Goal: Task Accomplishment & Management: Use online tool/utility

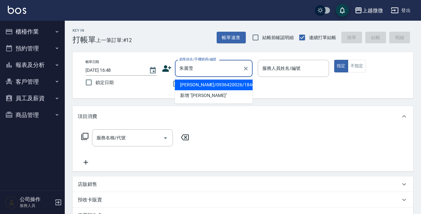
click at [211, 80] on li "[PERSON_NAME]/0936420026/1846" at bounding box center [214, 85] width 78 height 11
click at [211, 80] on div "不留客資" at bounding box center [207, 84] width 91 height 14
type input "[PERSON_NAME]/0936420026/1846"
click at [211, 80] on body "上越微微 登出 櫃檯作業 打帳單 帳單列表 現金收支登錄 材料自購登錄 掃碼打卡 預約管理 預約管理 單日預約紀錄 單週預約紀錄 報表及分析 報表目錄 店家日…" at bounding box center [210, 162] width 421 height 325
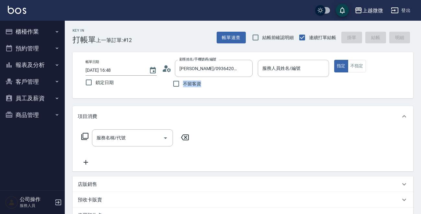
type input "Vivi-6"
click at [224, 105] on div "Key In 打帳單 上一筆訂單:#12 帳單速查 結帳前確認明細 連續打單結帳 掛單 結帳 明細 帳單日期 [DATE] 16:48 鎖定日期 顧客姓名/手…" at bounding box center [243, 174] width 356 height 306
click at [251, 90] on div "不留客資" at bounding box center [207, 84] width 91 height 14
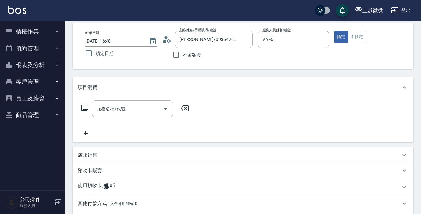
scroll to position [65, 0]
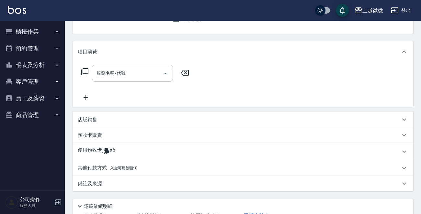
click at [108, 152] on icon at bounding box center [105, 151] width 7 height 6
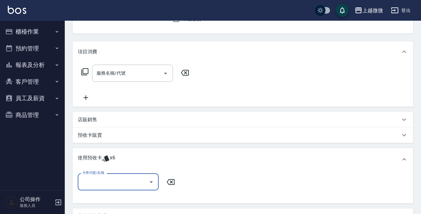
scroll to position [0, 0]
click at [152, 182] on icon "Open" at bounding box center [151, 183] width 3 height 2
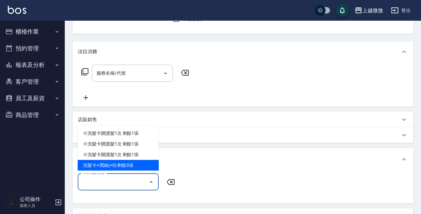
click at [139, 168] on div "洗髮卡+潤絲(+0) 剩餘3張" at bounding box center [118, 165] width 81 height 11
type input "洗髮卡+[PERSON_NAME]絲(+0)"
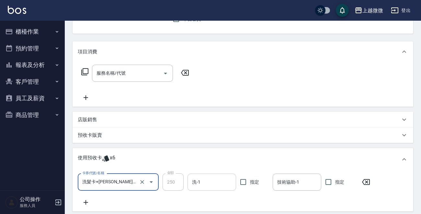
click at [199, 177] on input "洗-1" at bounding box center [211, 182] width 43 height 11
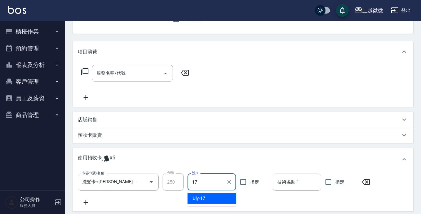
type input "Uly-17"
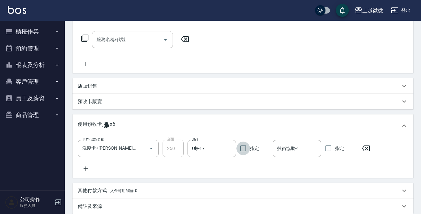
scroll to position [170, 0]
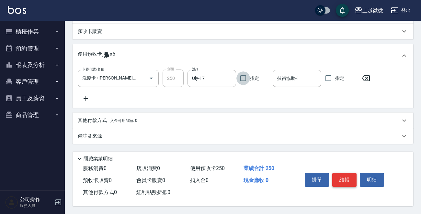
click at [352, 179] on button "結帳" at bounding box center [344, 180] width 24 height 14
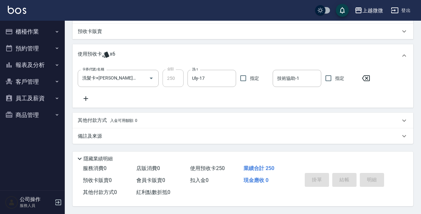
type input "[DATE] 18:01"
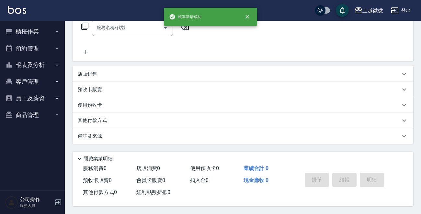
scroll to position [0, 0]
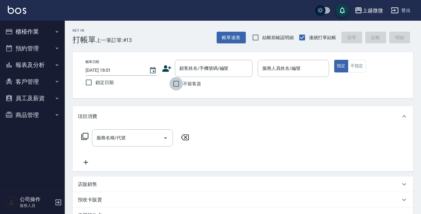
click at [177, 84] on input "不留客資" at bounding box center [176, 84] width 14 height 14
checkbox input "true"
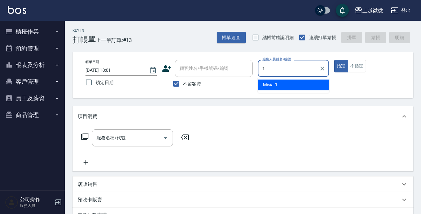
type input "Misia-1"
type button "true"
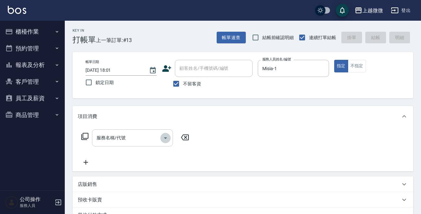
click at [167, 136] on icon "Open" at bounding box center [166, 138] width 8 height 8
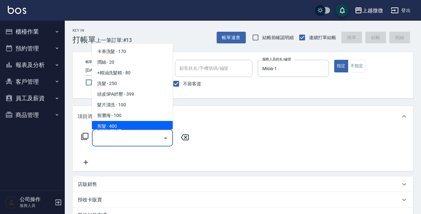
click at [131, 126] on span "剪髮 - 400" at bounding box center [132, 126] width 81 height 11
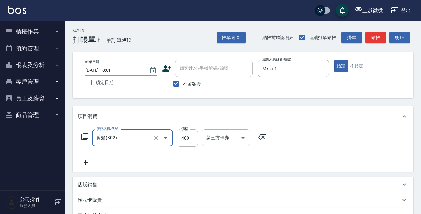
type input "剪髮(B02)"
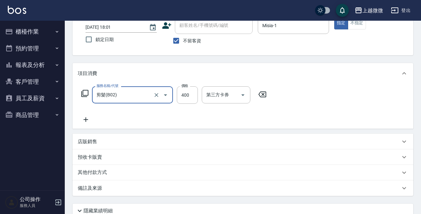
scroll to position [65, 0]
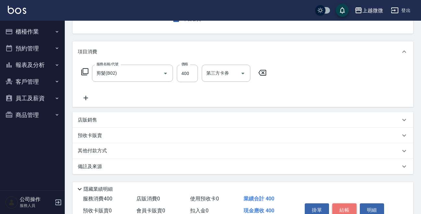
click at [343, 208] on button "結帳" at bounding box center [344, 211] width 24 height 14
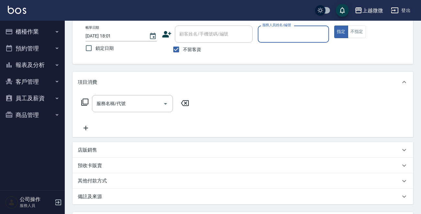
scroll to position [0, 0]
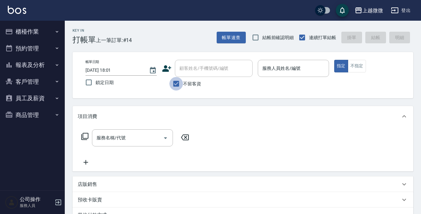
click at [174, 83] on input "不留客資" at bounding box center [176, 84] width 14 height 14
checkbox input "false"
click at [186, 71] on div "顧客姓名/手機號碼/編號 顧客姓名/手機號碼/編號" at bounding box center [214, 68] width 78 height 17
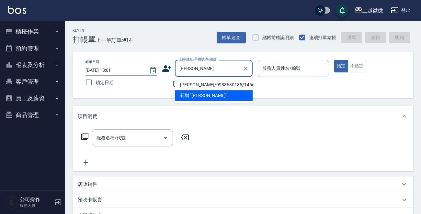
click at [204, 82] on li "[PERSON_NAME]/0983630185/1456" at bounding box center [214, 85] width 78 height 11
type input "[PERSON_NAME]/0983630185/1456"
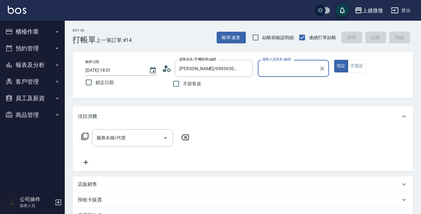
type input "Vivi-6"
click at [165, 135] on icon "Open" at bounding box center [166, 138] width 8 height 8
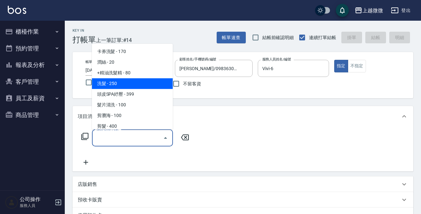
click at [137, 81] on span "洗髮 - 250" at bounding box center [132, 83] width 81 height 11
click at [137, 81] on label "鎖定日期" at bounding box center [117, 83] width 70 height 14
click at [95, 81] on input "鎖定日期" at bounding box center [89, 83] width 14 height 14
checkbox input "true"
type input "洗髮(A03)"
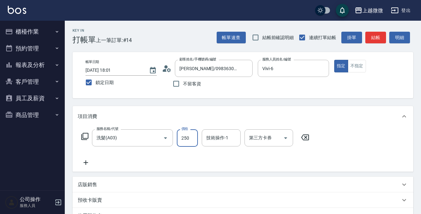
click at [186, 139] on input "250" at bounding box center [187, 137] width 21 height 17
type input "300"
click at [224, 141] on input "技術操作-1" at bounding box center [221, 137] width 33 height 11
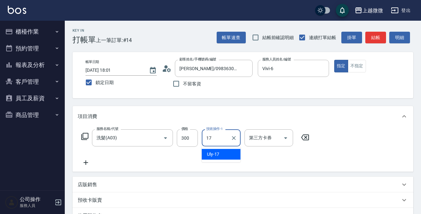
type input "Uly-17"
click at [85, 162] on icon at bounding box center [86, 163] width 5 height 5
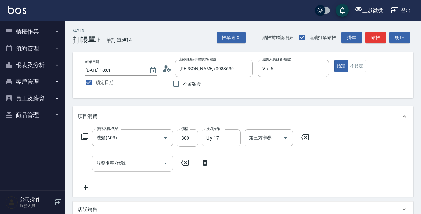
click at [165, 163] on icon "Open" at bounding box center [165, 164] width 3 height 2
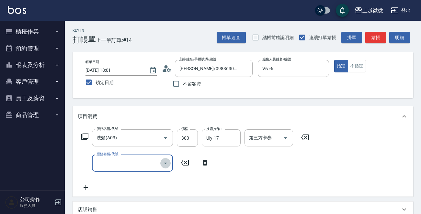
click at [164, 163] on icon "Open" at bounding box center [165, 164] width 3 height 2
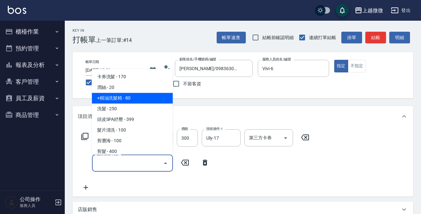
click at [138, 100] on span "+精油洗髮精 - 80" at bounding box center [132, 98] width 81 height 11
type input "+精油洗髮精(A02)"
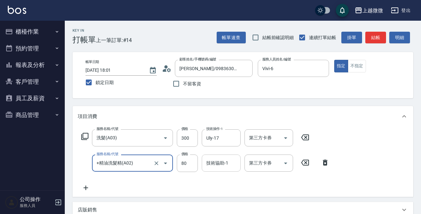
click at [217, 167] on input "技術協助-1" at bounding box center [221, 163] width 33 height 11
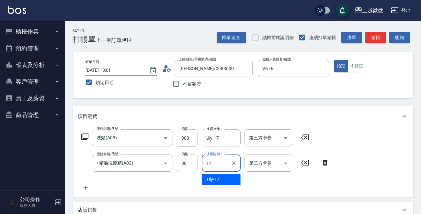
type input "Uly-17"
click at [88, 188] on icon at bounding box center [86, 188] width 5 height 5
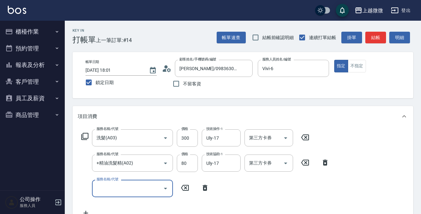
click at [167, 187] on icon "Open" at bounding box center [166, 189] width 8 height 8
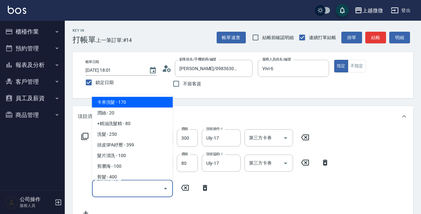
click at [167, 187] on icon "Close" at bounding box center [166, 189] width 8 height 8
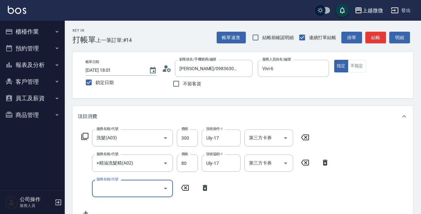
click at [167, 187] on icon "Open" at bounding box center [166, 189] width 8 height 8
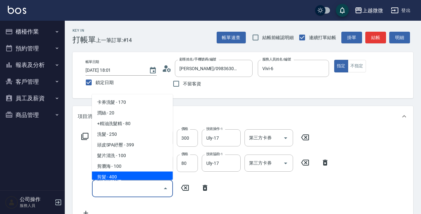
click at [152, 179] on span "剪髮 - 400" at bounding box center [132, 177] width 81 height 11
type input "剪髮(B02)"
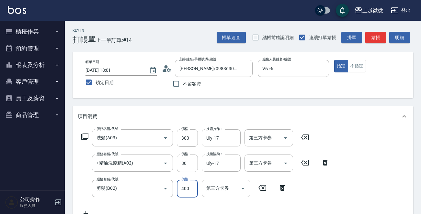
drag, startPoint x: 182, startPoint y: 188, endPoint x: 184, endPoint y: 191, distance: 3.5
click at [182, 188] on input "400" at bounding box center [187, 188] width 21 height 17
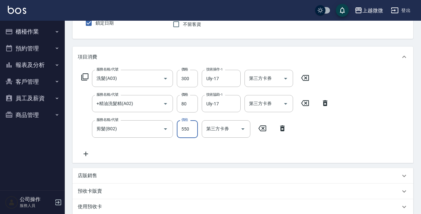
scroll to position [65, 0]
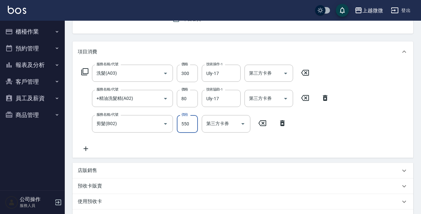
type input "550"
click at [86, 151] on icon at bounding box center [86, 149] width 16 height 8
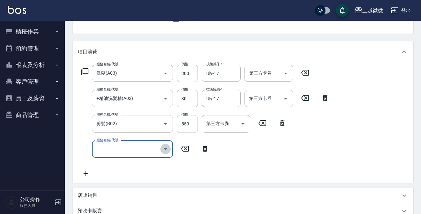
click at [167, 150] on icon "Open" at bounding box center [166, 149] width 8 height 8
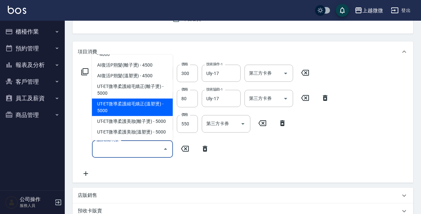
scroll to position [291, 0]
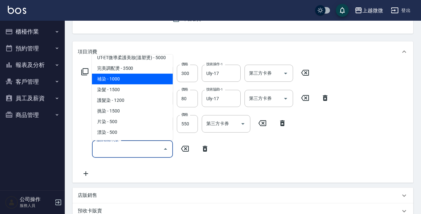
click at [132, 74] on span "補染 - 1000" at bounding box center [132, 79] width 81 height 11
type input "補染(D01)"
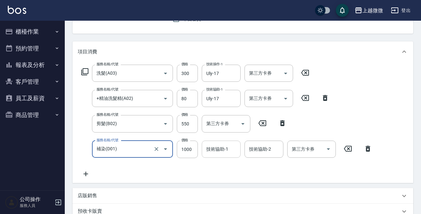
click at [212, 151] on div "技術協助-1 技術協助-1" at bounding box center [221, 149] width 39 height 17
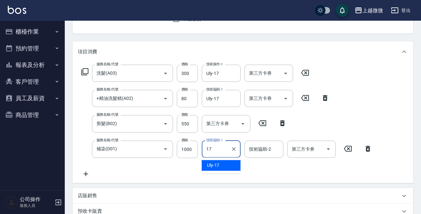
type input "Uly-17"
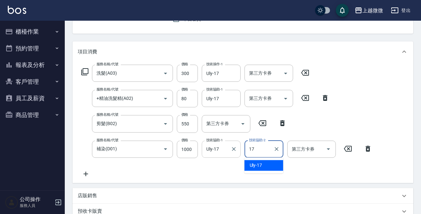
type input "Uly-17"
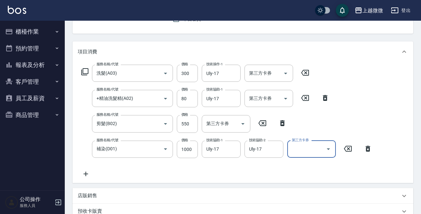
click at [88, 174] on icon at bounding box center [86, 174] width 16 height 8
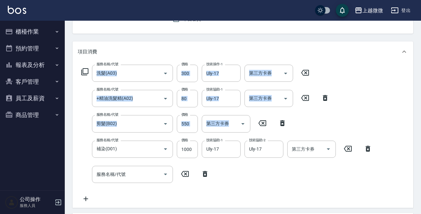
click at [83, 70] on icon at bounding box center [84, 71] width 7 height 7
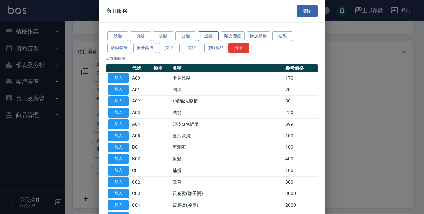
click at [204, 34] on button "護髮" at bounding box center [208, 36] width 21 height 10
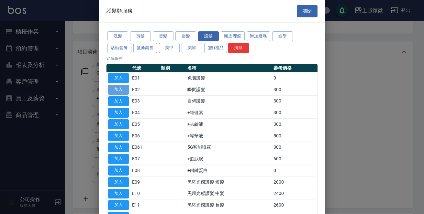
click at [121, 89] on button "加入" at bounding box center [118, 90] width 21 height 10
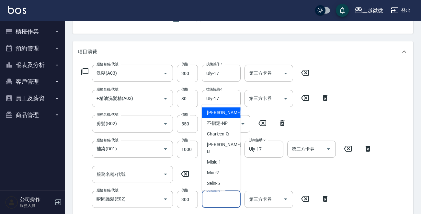
click at [218, 197] on div "技術協助-1 技術協助-1" at bounding box center [221, 199] width 39 height 17
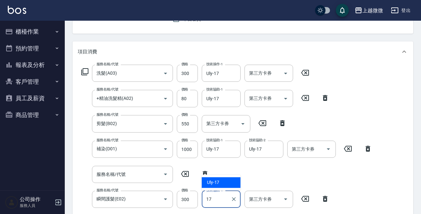
type input "Uly-17"
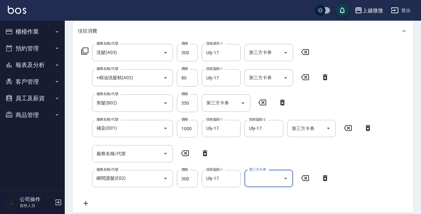
scroll to position [97, 0]
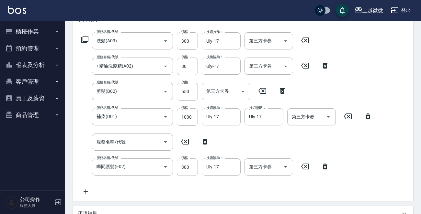
click at [85, 192] on icon at bounding box center [86, 192] width 5 height 5
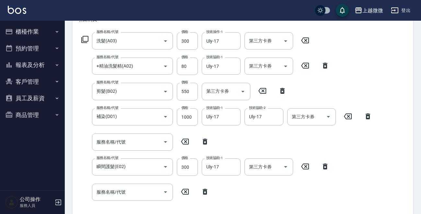
click at [86, 38] on icon at bounding box center [85, 40] width 8 height 8
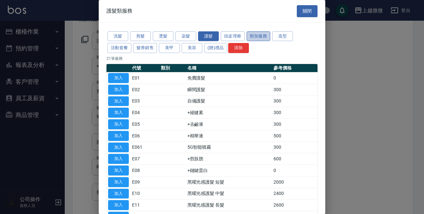
click at [256, 32] on button "附加服務" at bounding box center [259, 36] width 24 height 10
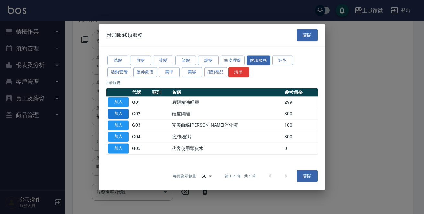
click at [116, 113] on button "加入" at bounding box center [118, 114] width 21 height 10
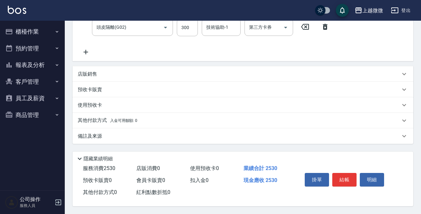
scroll to position [288, 0]
click at [82, 48] on icon at bounding box center [86, 52] width 16 height 8
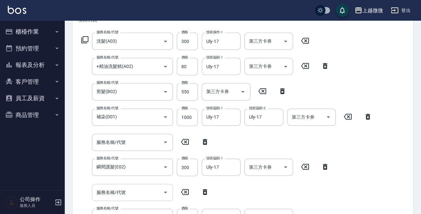
scroll to position [29, 0]
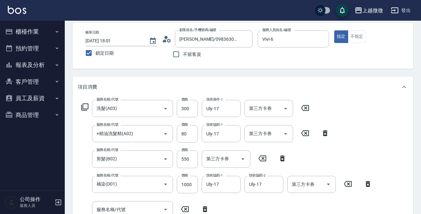
click at [83, 105] on icon at bounding box center [85, 107] width 8 height 8
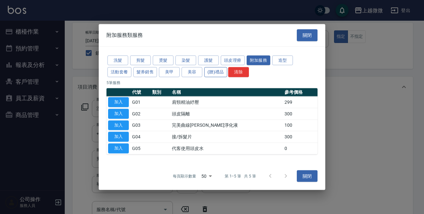
click at [208, 70] on button "(贈)禮品" at bounding box center [215, 72] width 23 height 10
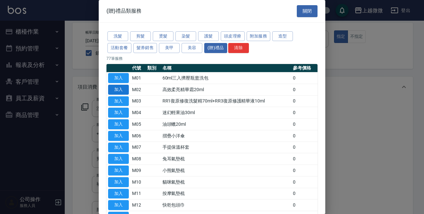
click at [114, 88] on button "加入" at bounding box center [118, 90] width 21 height 10
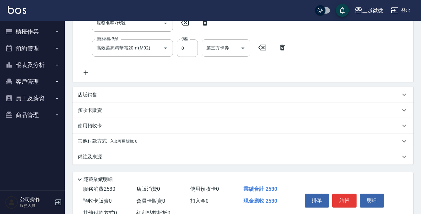
scroll to position [339, 0]
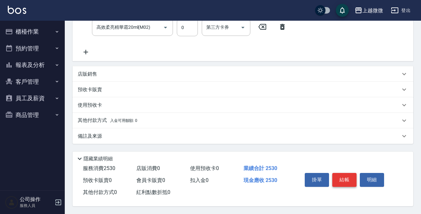
click at [340, 176] on button "結帳" at bounding box center [344, 180] width 24 height 14
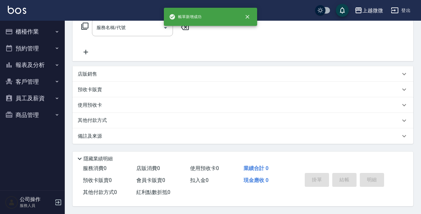
scroll to position [0, 0]
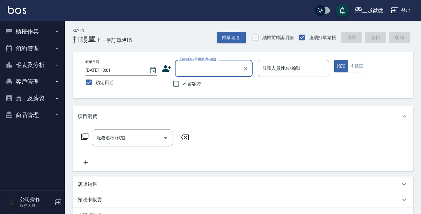
click at [58, 30] on icon "button" at bounding box center [56, 31] width 5 height 5
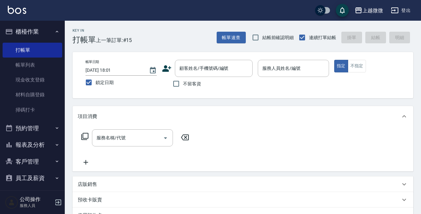
click at [58, 30] on icon "button" at bounding box center [56, 31] width 5 height 5
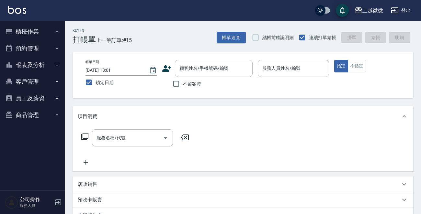
click at [56, 32] on icon "button" at bounding box center [56, 31] width 5 height 5
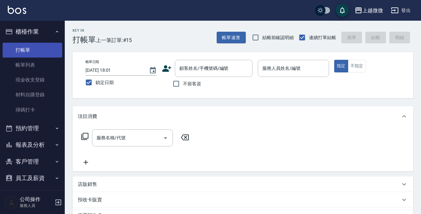
click at [44, 49] on link "打帳單" at bounding box center [33, 50] width 60 height 15
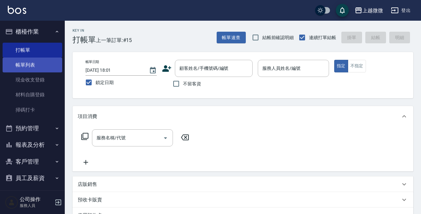
click at [47, 64] on link "帳單列表" at bounding box center [33, 65] width 60 height 15
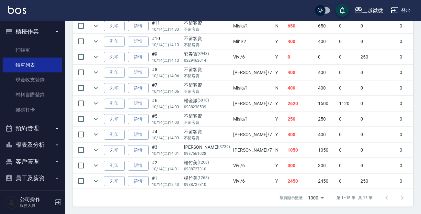
scroll to position [263, 0]
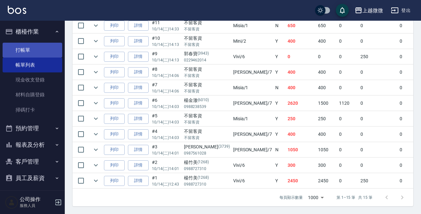
click at [26, 51] on link "打帳單" at bounding box center [33, 50] width 60 height 15
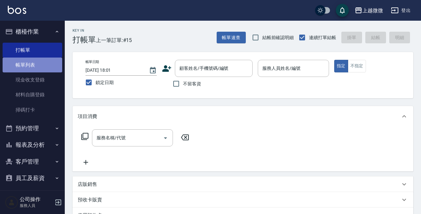
click at [41, 68] on link "帳單列表" at bounding box center [33, 65] width 60 height 15
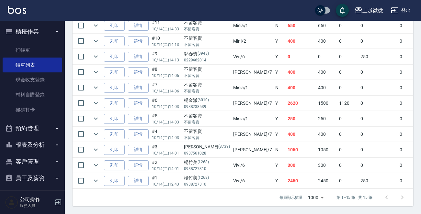
scroll to position [263, 0]
click at [140, 161] on link "詳情" at bounding box center [138, 166] width 21 height 10
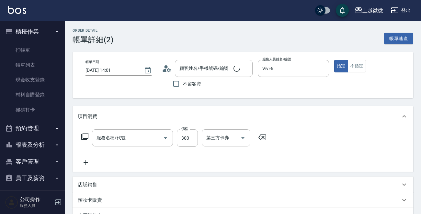
type input "[DATE] 14:01"
type input "Vivi-6"
type input "侄子"
type input "剪髮(B02)"
type input "[PERSON_NAME]/0988727310/1268"
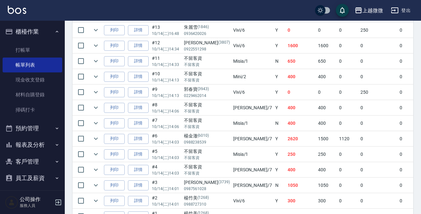
scroll to position [263, 0]
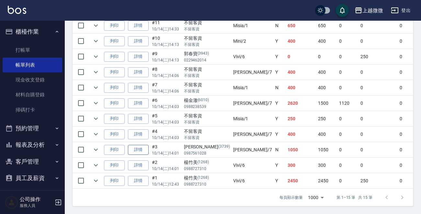
click at [136, 145] on link "詳情" at bounding box center [138, 150] width 21 height 10
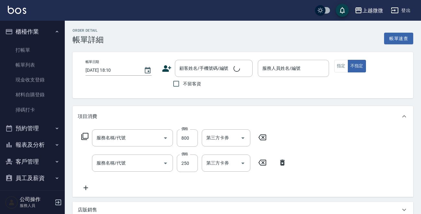
type input "[DATE] 14:01"
type input "[PERSON_NAME]-7"
type input "補燙(C01)"
type input "洗髮(A03)"
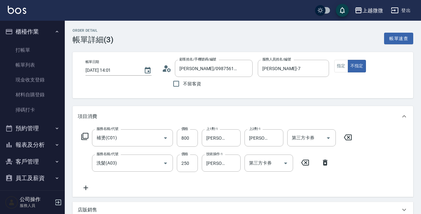
type input "[PERSON_NAME]/0987561028/3739"
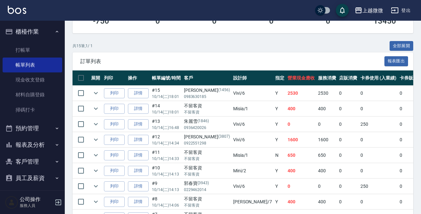
scroll to position [259, 0]
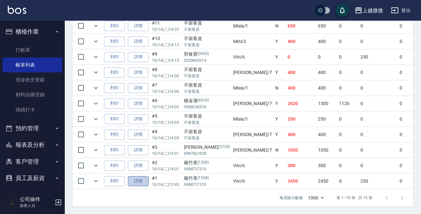
click at [134, 179] on link "詳情" at bounding box center [138, 181] width 21 height 10
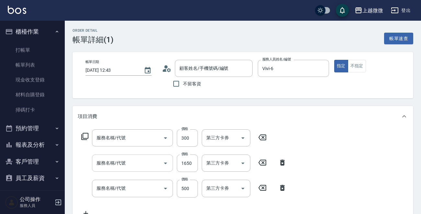
type input "[DATE] 12:43"
type input "Vivi-6"
type input "頭皮隔離(G02)"
type input "染髮(D02)"
type input "剪髮(B02)"
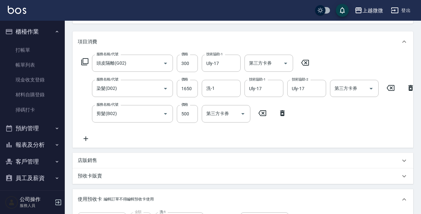
type input "[PERSON_NAME]/0988727310/1268"
type input "洗髮卡+[PERSON_NAME]絲(+0)(1/1)"
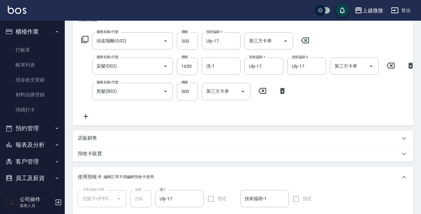
click at [86, 116] on icon at bounding box center [86, 117] width 16 height 8
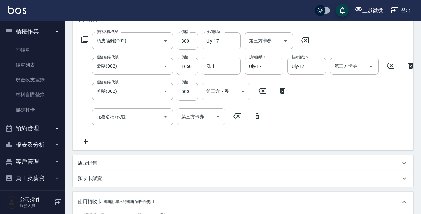
click at [87, 40] on icon at bounding box center [85, 40] width 8 height 8
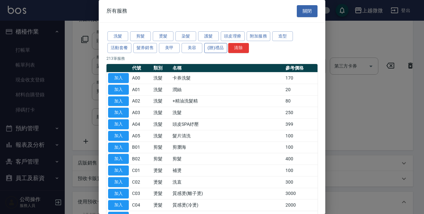
click at [207, 47] on button "(贈)禮品" at bounding box center [215, 48] width 23 height 10
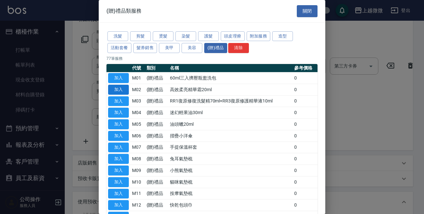
click at [120, 88] on button "加入" at bounding box center [118, 90] width 21 height 10
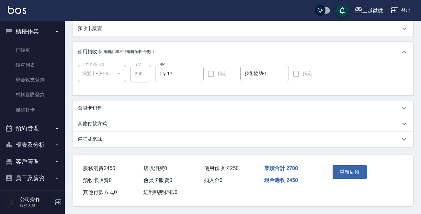
scroll to position [279, 0]
click at [341, 168] on button "重新結帳" at bounding box center [349, 172] width 34 height 14
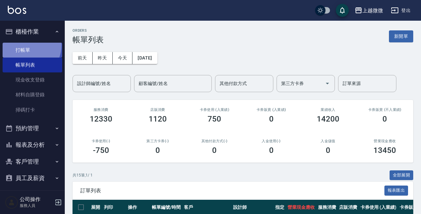
click at [25, 45] on link "打帳單" at bounding box center [33, 50] width 60 height 15
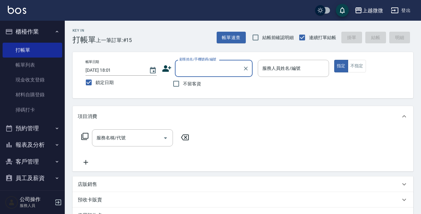
click at [195, 70] on input "顧客姓名/手機號碼/編號" at bounding box center [209, 68] width 62 height 11
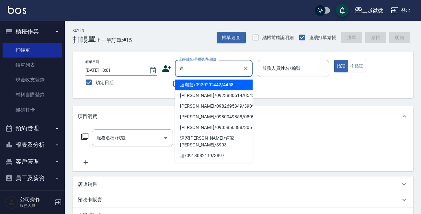
click at [202, 93] on li "[PERSON_NAME]/0923880514/0545" at bounding box center [214, 95] width 78 height 11
type input "[PERSON_NAME]/0923880514/0545"
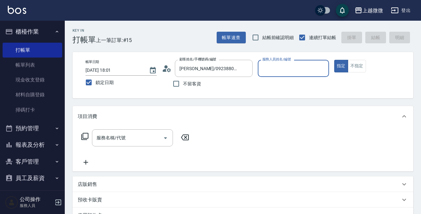
type input "Vivi-6"
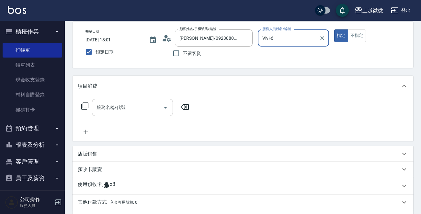
scroll to position [97, 0]
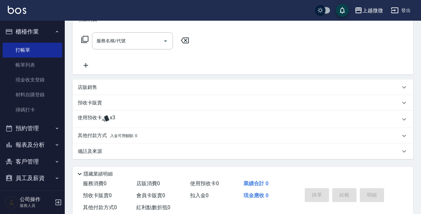
click at [91, 113] on div "使用預收卡 x3" at bounding box center [243, 119] width 340 height 17
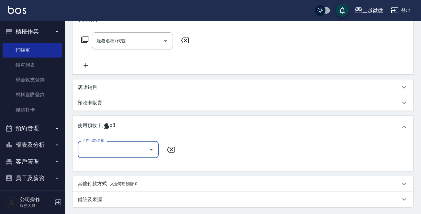
scroll to position [0, 0]
click at [151, 150] on icon "Open" at bounding box center [151, 150] width 3 height 2
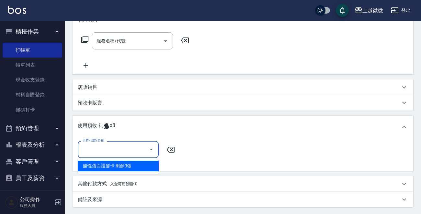
click at [133, 163] on div "酸性蛋白護髮卡 剩餘3張" at bounding box center [118, 166] width 81 height 11
type input "酸性蛋白護髮卡"
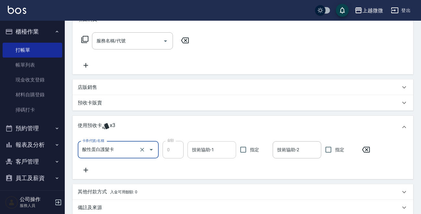
click at [196, 153] on input "技術協助-1" at bounding box center [211, 149] width 43 height 11
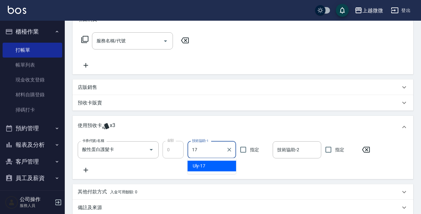
type input "Uly-17"
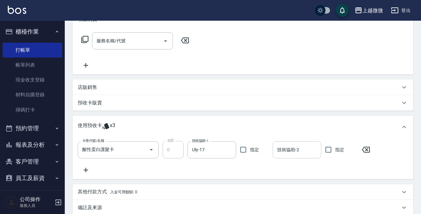
click at [281, 149] on input "技術協助-2" at bounding box center [296, 149] width 43 height 11
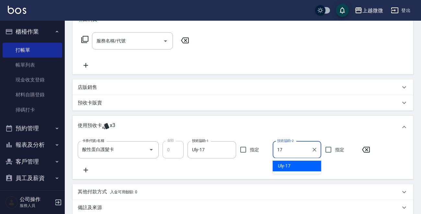
type input "Uly-17"
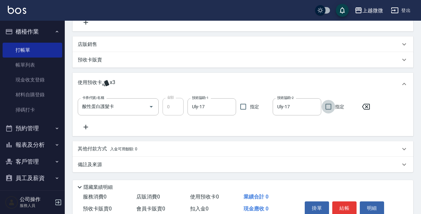
scroll to position [170, 0]
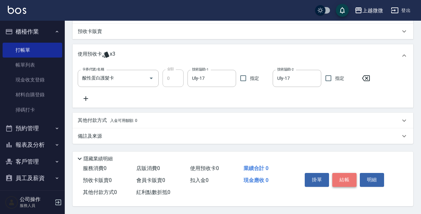
click at [344, 175] on button "結帳" at bounding box center [344, 180] width 24 height 14
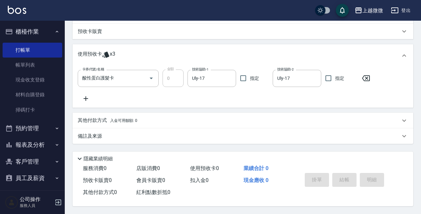
scroll to position [0, 0]
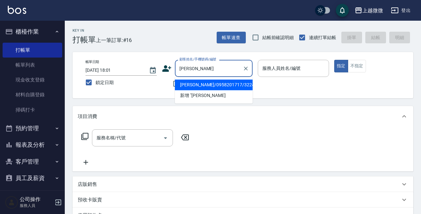
click at [211, 87] on li "[PERSON_NAME]/0958201717/3224" at bounding box center [214, 85] width 78 height 11
click at [211, 87] on div "不留客資" at bounding box center [207, 84] width 91 height 14
type input "[PERSON_NAME]/0958201717/3224"
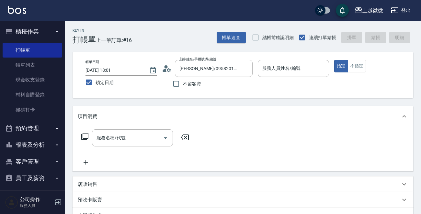
type input "Vivi-6"
click at [165, 139] on icon "Open" at bounding box center [166, 138] width 8 height 8
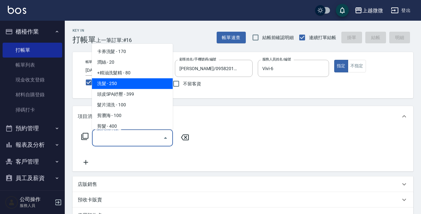
click at [143, 86] on span "洗髮 - 250" at bounding box center [132, 83] width 81 height 11
type input "洗髮(A03)"
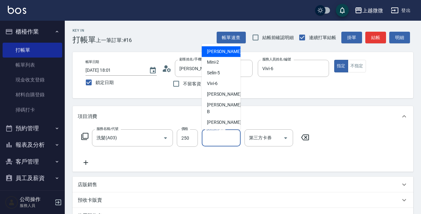
click at [227, 139] on input "技術操作-1" at bounding box center [221, 137] width 33 height 11
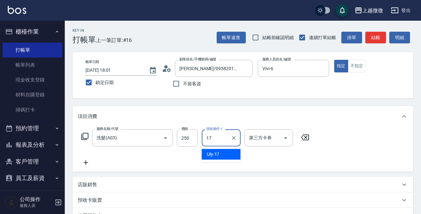
type input "Uly-17"
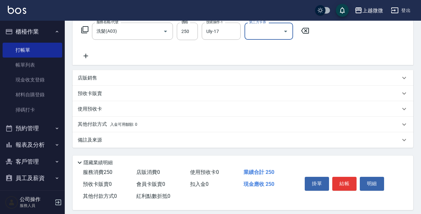
scroll to position [112, 0]
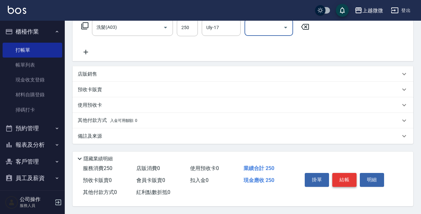
click at [350, 180] on button "結帳" at bounding box center [344, 180] width 24 height 14
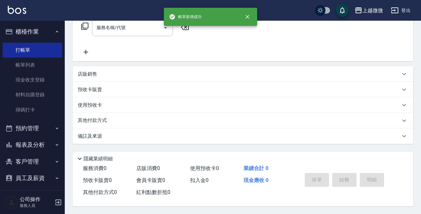
scroll to position [0, 0]
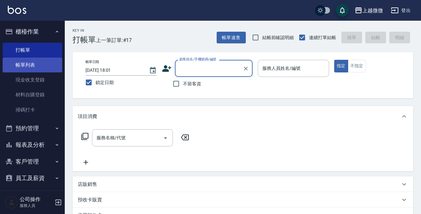
click at [53, 63] on link "帳單列表" at bounding box center [33, 65] width 60 height 15
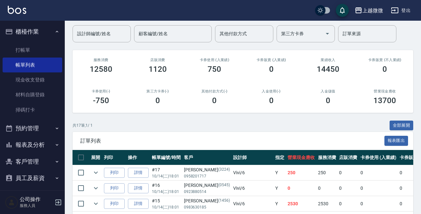
scroll to position [65, 0]
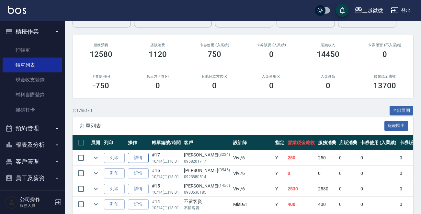
click at [134, 158] on link "詳情" at bounding box center [138, 158] width 21 height 10
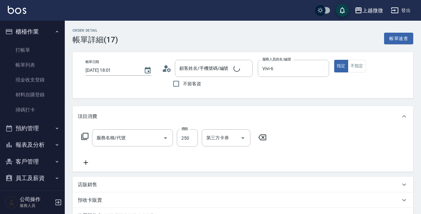
type input "[DATE] 18:01"
type input "Vivi-6"
type input "[PERSON_NAME]/0958201717/3224"
type input "洗髮(A03)"
click at [186, 140] on input "250" at bounding box center [187, 137] width 21 height 17
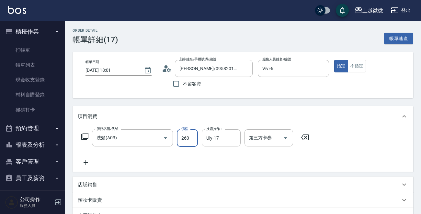
type input "260"
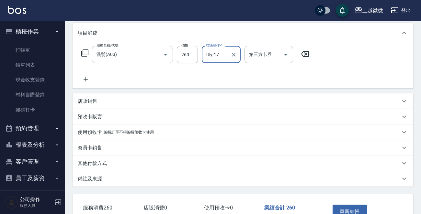
scroll to position [125, 0]
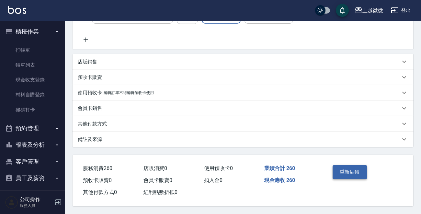
click at [351, 172] on button "重新結帳" at bounding box center [349, 172] width 34 height 14
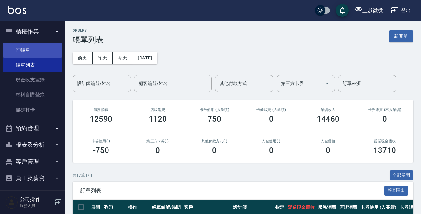
click at [29, 48] on link "打帳單" at bounding box center [33, 50] width 60 height 15
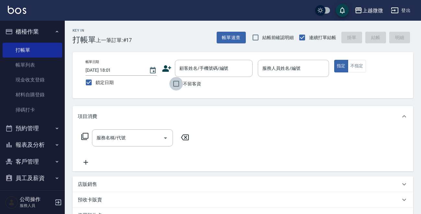
click at [177, 84] on input "不留客資" at bounding box center [176, 84] width 14 height 14
checkbox input "true"
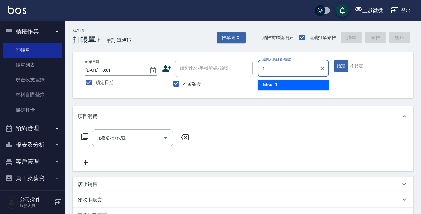
type input "Misia-1"
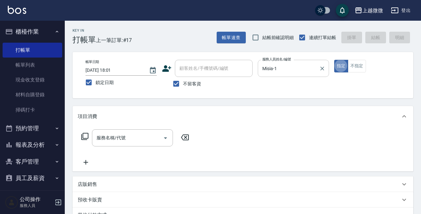
type button "true"
click at [165, 138] on icon "Open" at bounding box center [165, 139] width 3 height 2
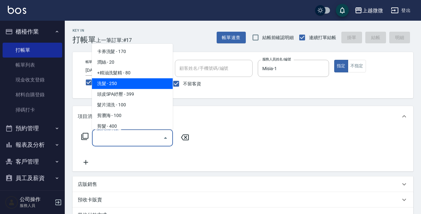
click at [115, 84] on span "洗髮 - 250" at bounding box center [132, 83] width 81 height 11
type input "洗髮(A03)"
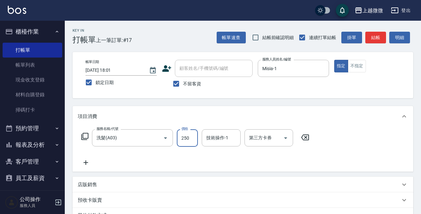
click at [189, 142] on input "250" at bounding box center [187, 137] width 21 height 17
type input "300"
click at [208, 141] on div "技術操作-1 技術操作-1" at bounding box center [221, 137] width 39 height 17
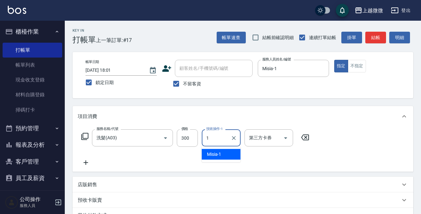
type input "Misia-1"
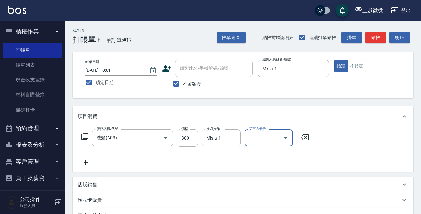
scroll to position [97, 0]
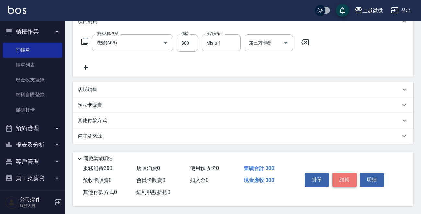
click at [348, 175] on button "結帳" at bounding box center [344, 180] width 24 height 14
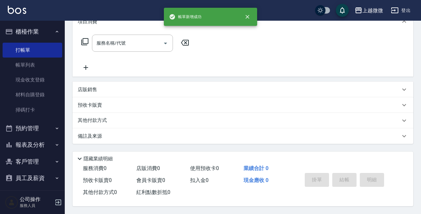
scroll to position [0, 0]
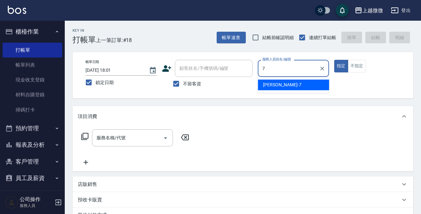
type input "[PERSON_NAME]-7"
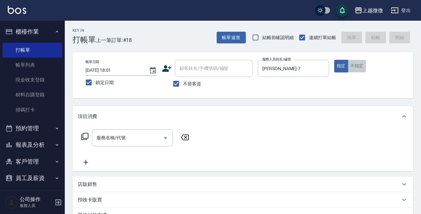
click at [356, 64] on button "不指定" at bounding box center [357, 66] width 18 height 13
click at [166, 138] on icon "Open" at bounding box center [166, 138] width 8 height 8
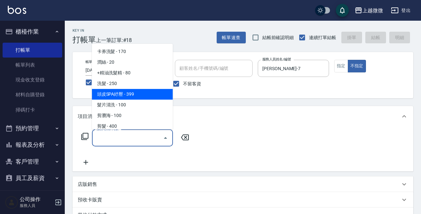
click at [158, 91] on span "頭皮SPA紓壓 - 399" at bounding box center [132, 94] width 81 height 11
type input "頭皮SPA紓壓(A04)"
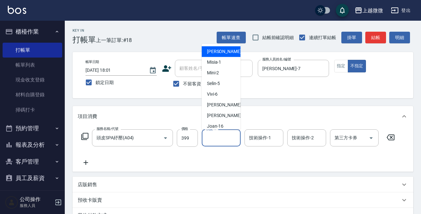
click at [223, 139] on input "洗髮-1" at bounding box center [221, 137] width 33 height 11
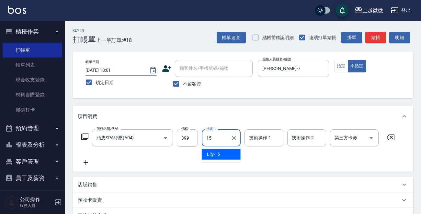
type input "Lily-15"
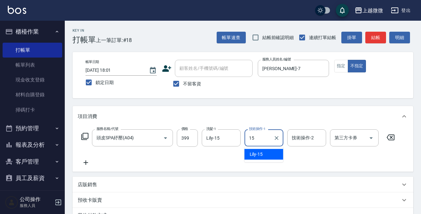
type input "Lily-15"
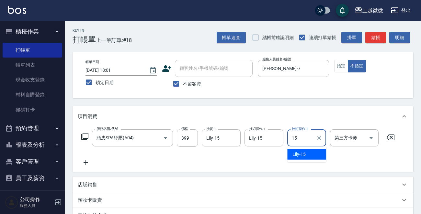
type input "Lily-15"
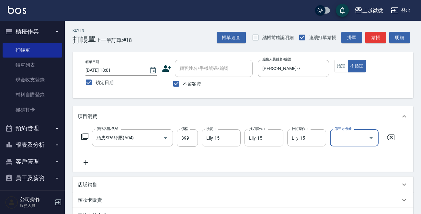
click at [84, 162] on icon at bounding box center [86, 163] width 5 height 5
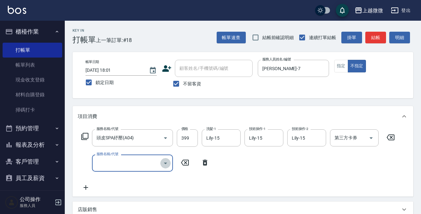
click at [162, 162] on icon "Open" at bounding box center [166, 164] width 8 height 8
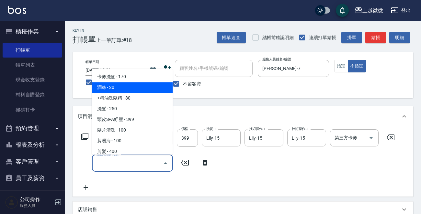
click at [130, 89] on span "潤絲 - 20" at bounding box center [132, 88] width 81 height 11
type input "潤絲(A01)"
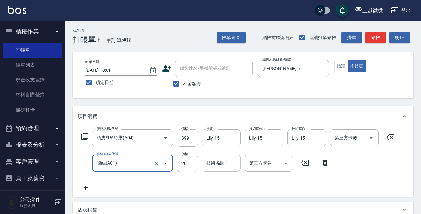
click at [223, 166] on input "技術協助-1" at bounding box center [221, 163] width 33 height 11
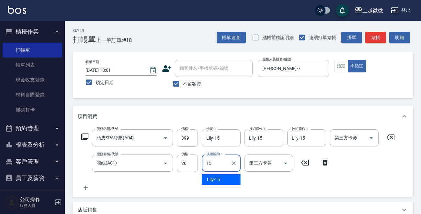
type input "Lily-15"
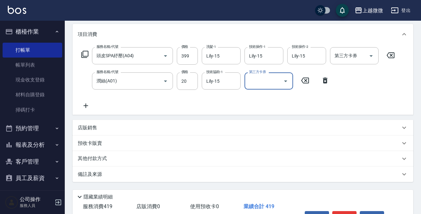
scroll to position [122, 0]
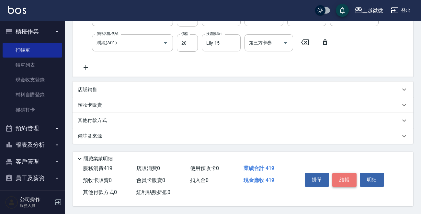
click at [342, 181] on button "結帳" at bounding box center [344, 180] width 24 height 14
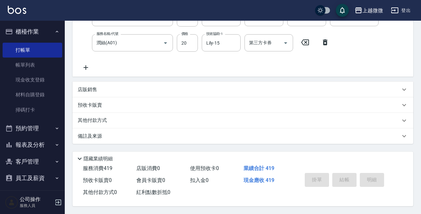
scroll to position [0, 0]
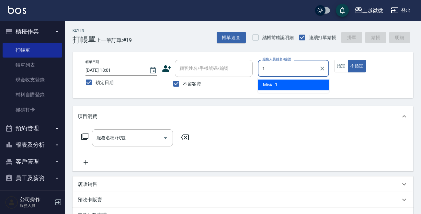
type input "Misia-1"
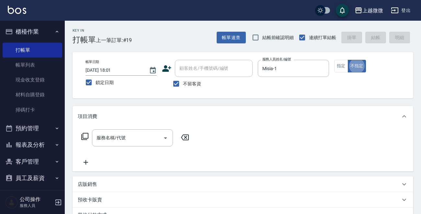
type button "false"
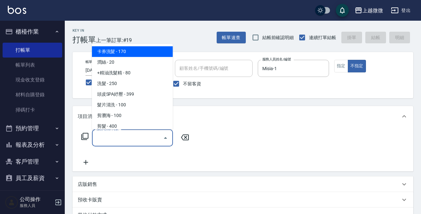
click at [160, 141] on input "服務名稱/代號" at bounding box center [127, 137] width 65 height 11
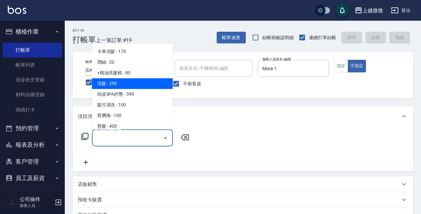
click at [142, 82] on span "洗髮 - 250" at bounding box center [132, 83] width 81 height 11
type input "洗髮(A03)"
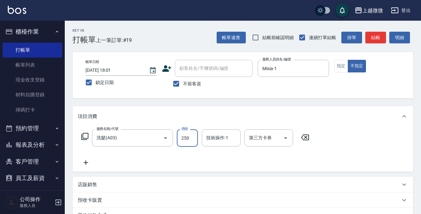
click at [188, 135] on input "250" at bounding box center [187, 137] width 21 height 17
type input "300"
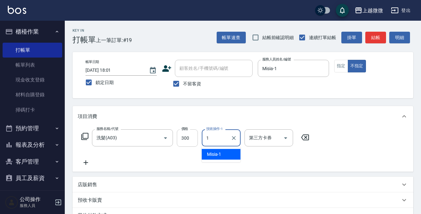
type input "Misia-1"
click at [85, 163] on icon at bounding box center [86, 163] width 5 height 5
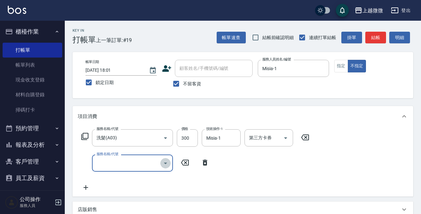
click at [166, 165] on icon "Open" at bounding box center [166, 164] width 8 height 8
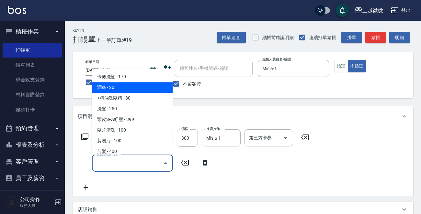
click at [137, 90] on span "潤絲 - 20" at bounding box center [132, 88] width 81 height 11
type input "潤絲(A01)"
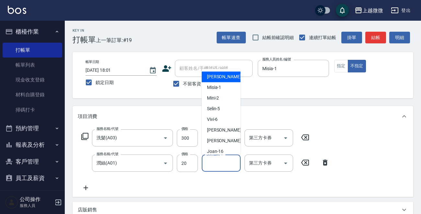
click at [212, 166] on input "技術協助-1" at bounding box center [221, 163] width 33 height 11
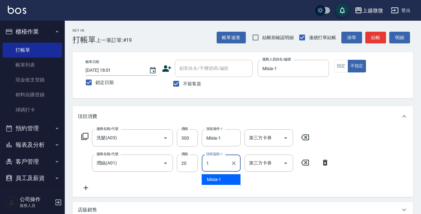
type input "Misia-1"
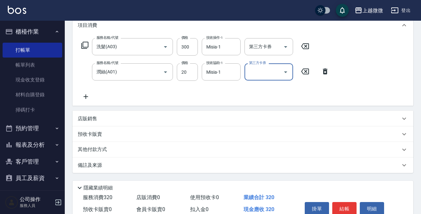
scroll to position [122, 0]
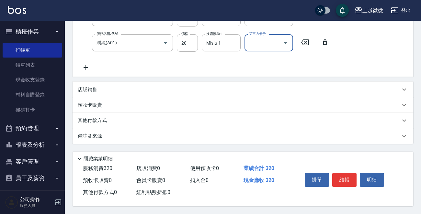
click at [346, 179] on button "結帳" at bounding box center [344, 180] width 24 height 14
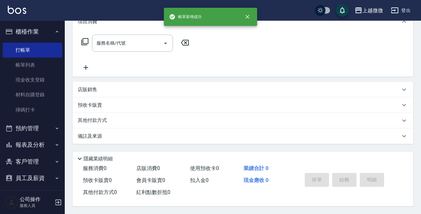
scroll to position [0, 0]
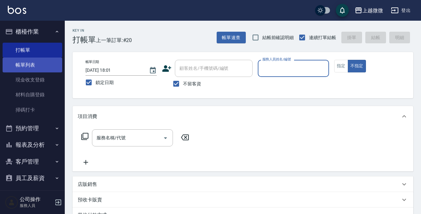
click at [25, 64] on link "帳單列表" at bounding box center [33, 65] width 60 height 15
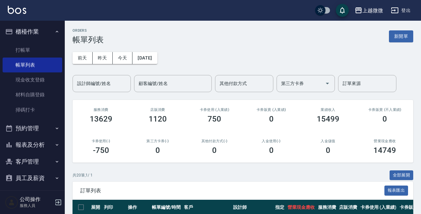
click at [56, 144] on icon "button" at bounding box center [56, 144] width 5 height 5
click at [49, 143] on button "報表及分析" at bounding box center [33, 145] width 60 height 17
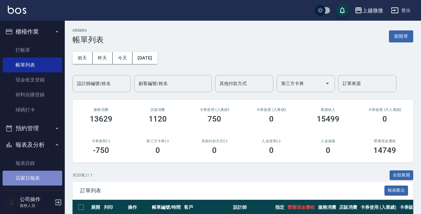
click at [42, 177] on link "店家日報表" at bounding box center [33, 178] width 60 height 15
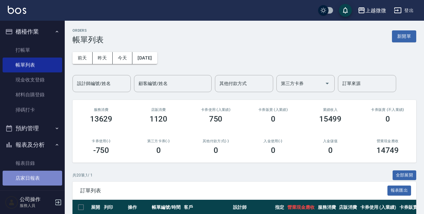
click at [42, 177] on link "店家日報表" at bounding box center [33, 178] width 60 height 15
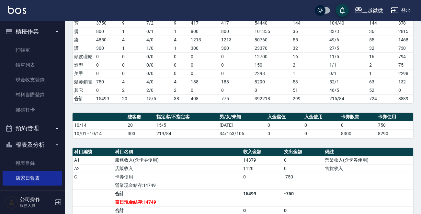
scroll to position [194, 0]
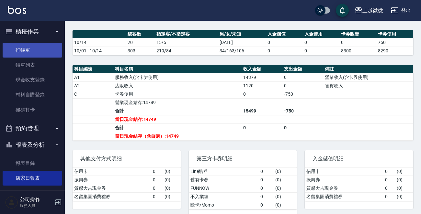
click at [32, 49] on link "打帳單" at bounding box center [33, 50] width 60 height 15
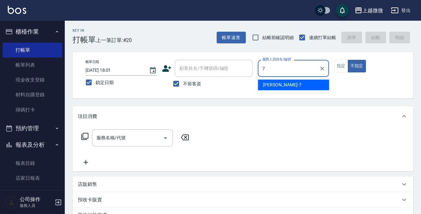
type input "[PERSON_NAME]-7"
type button "false"
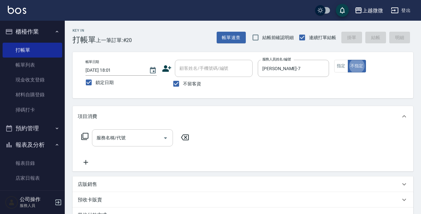
click at [164, 137] on icon "Open" at bounding box center [166, 138] width 8 height 8
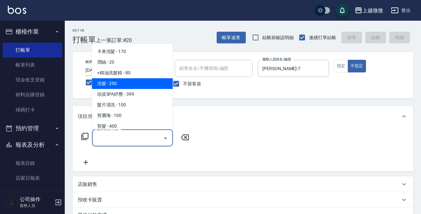
click at [136, 84] on span "洗髮 - 250" at bounding box center [132, 83] width 81 height 11
type input "洗髮(A03)"
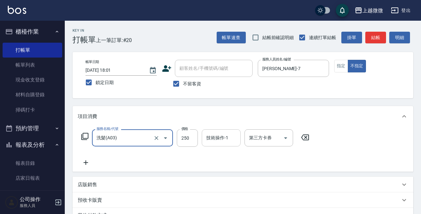
click at [209, 142] on input "技術操作-1" at bounding box center [221, 137] width 33 height 11
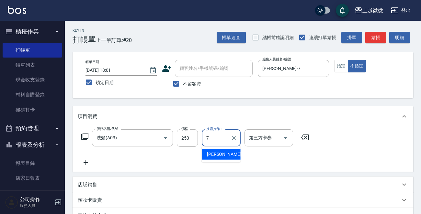
type input "[PERSON_NAME]-7"
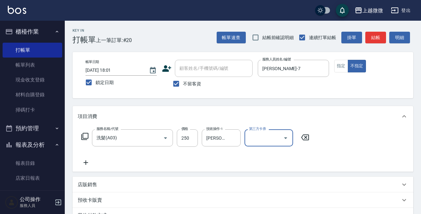
click at [82, 161] on icon at bounding box center [86, 163] width 16 height 8
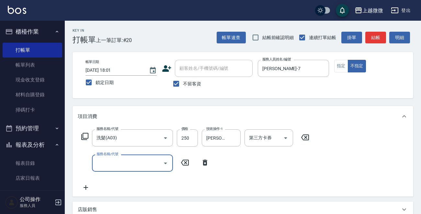
click at [166, 165] on icon "Open" at bounding box center [166, 164] width 8 height 8
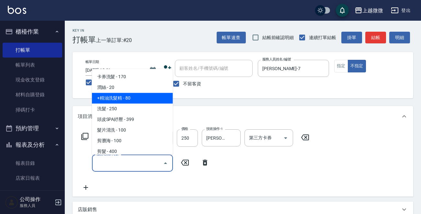
click at [140, 98] on span "+精油洗髮精 - 80" at bounding box center [132, 98] width 81 height 11
type input "+精油洗髮精(A02)"
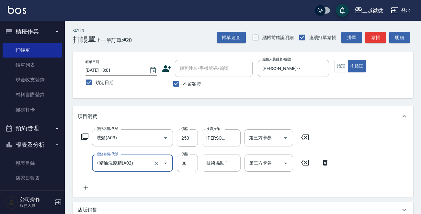
click at [220, 162] on div "技術協助-1 技術協助-1" at bounding box center [221, 163] width 39 height 17
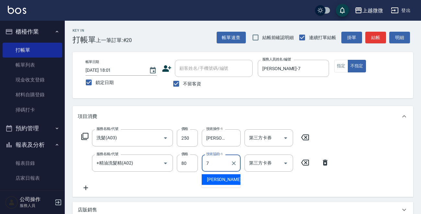
type input "[PERSON_NAME]-7"
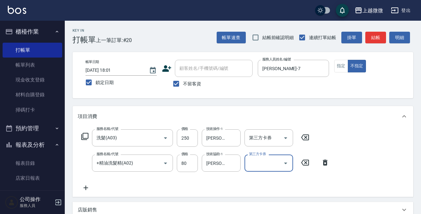
click at [87, 188] on icon at bounding box center [86, 188] width 5 height 5
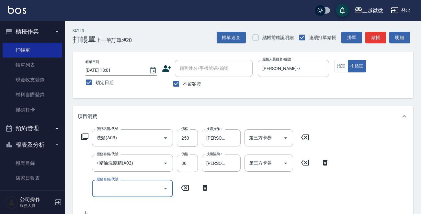
click at [165, 188] on icon "Open" at bounding box center [165, 189] width 3 height 2
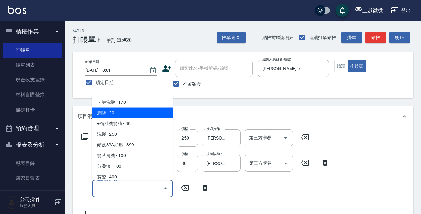
click at [145, 115] on span "潤絲 - 20" at bounding box center [132, 113] width 81 height 11
click at [145, 115] on div "項目消費" at bounding box center [239, 116] width 322 height 7
type input "潤絲(A01)"
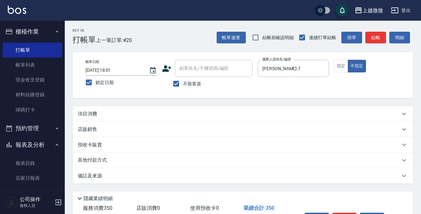
click at [92, 116] on p "項目消費" at bounding box center [87, 114] width 19 height 7
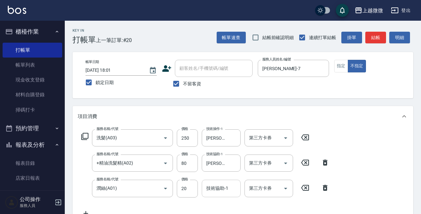
click at [219, 194] on input "技術協助-1" at bounding box center [221, 188] width 33 height 11
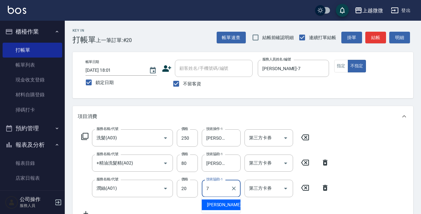
type input "[PERSON_NAME]-7"
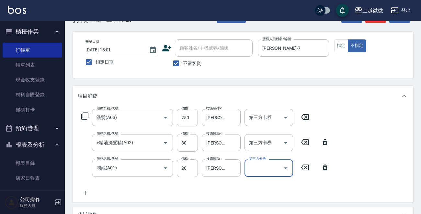
scroll to position [147, 0]
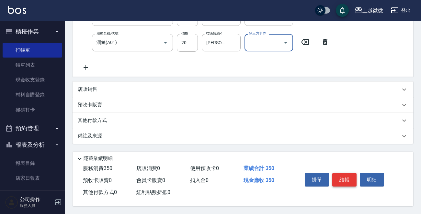
click at [345, 173] on button "結帳" at bounding box center [344, 180] width 24 height 14
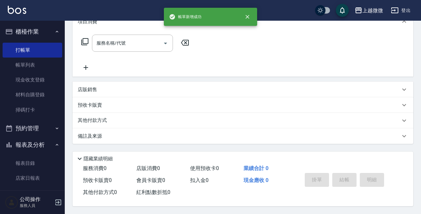
scroll to position [0, 0]
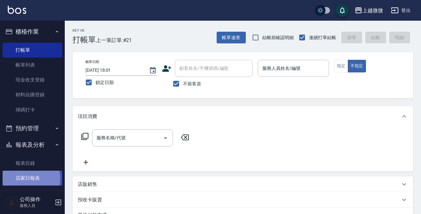
click at [24, 179] on link "店家日報表" at bounding box center [33, 178] width 60 height 15
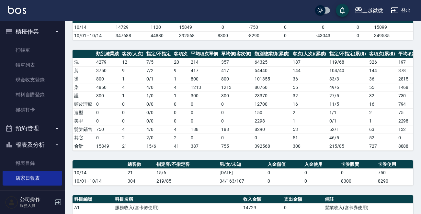
scroll to position [162, 0]
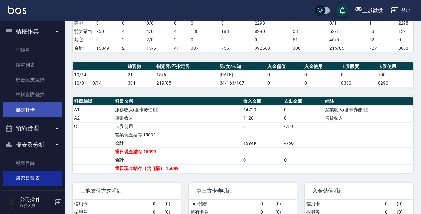
click at [44, 108] on link "掃碼打卡" at bounding box center [33, 110] width 60 height 15
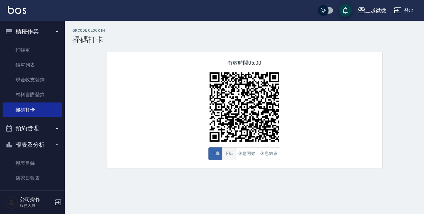
click at [228, 156] on button "下班" at bounding box center [229, 154] width 14 height 13
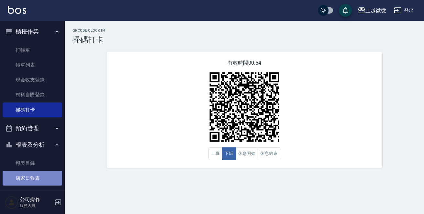
click at [46, 174] on link "店家日報表" at bounding box center [33, 178] width 60 height 15
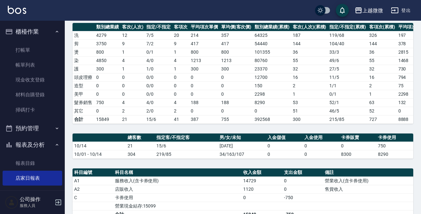
scroll to position [162, 0]
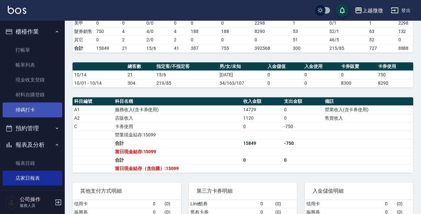
click at [29, 110] on link "掃碼打卡" at bounding box center [33, 110] width 60 height 15
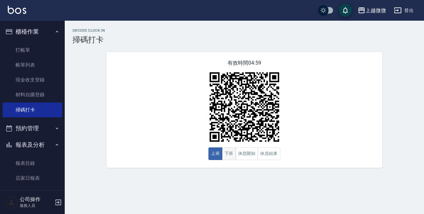
click at [231, 157] on button "下班" at bounding box center [229, 154] width 14 height 13
